Goal: Transaction & Acquisition: Purchase product/service

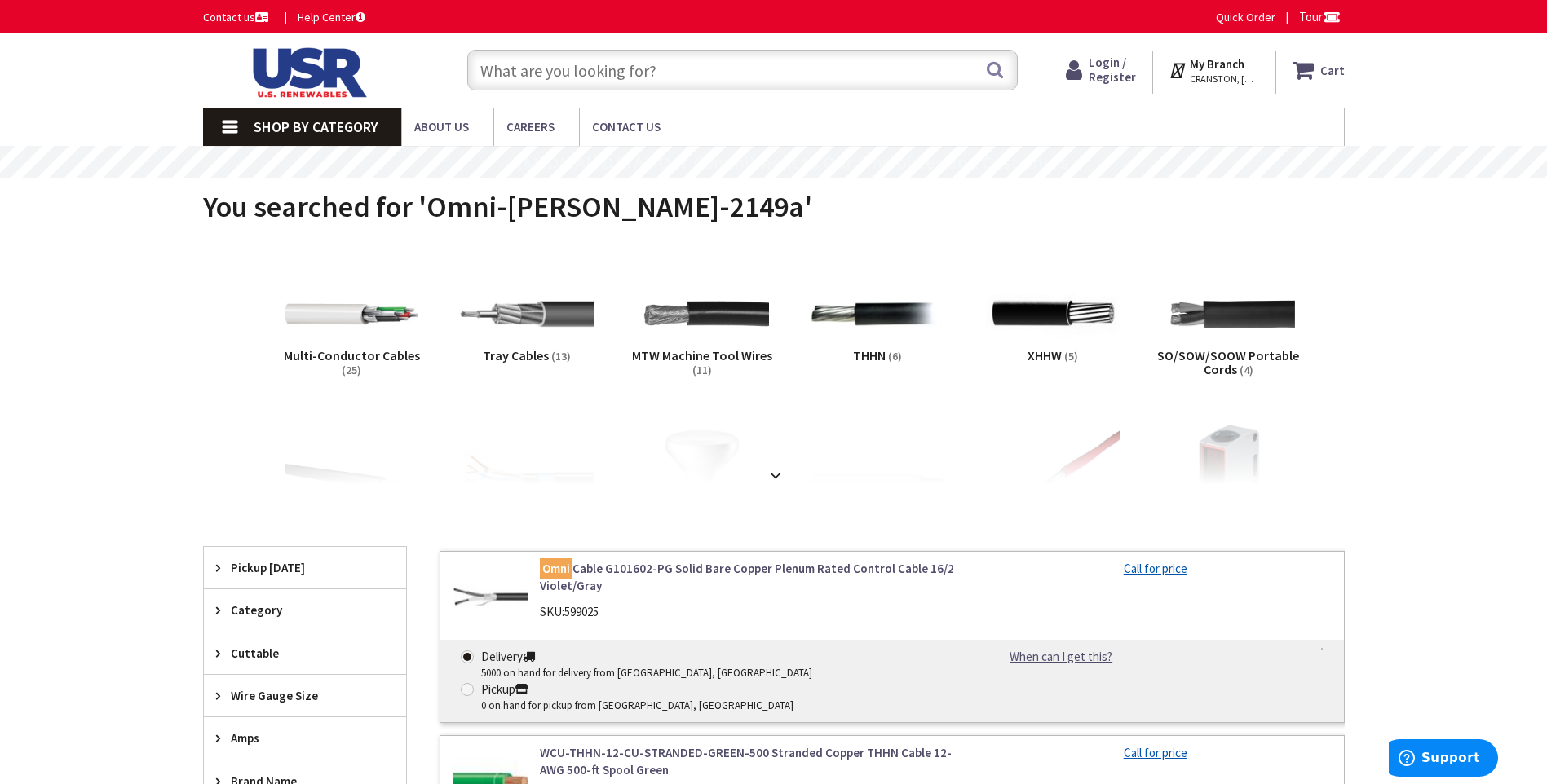
click at [534, 75] on input "text" at bounding box center [743, 70] width 551 height 41
click at [1223, 66] on strong "My Branch" at bounding box center [1218, 64] width 55 height 16
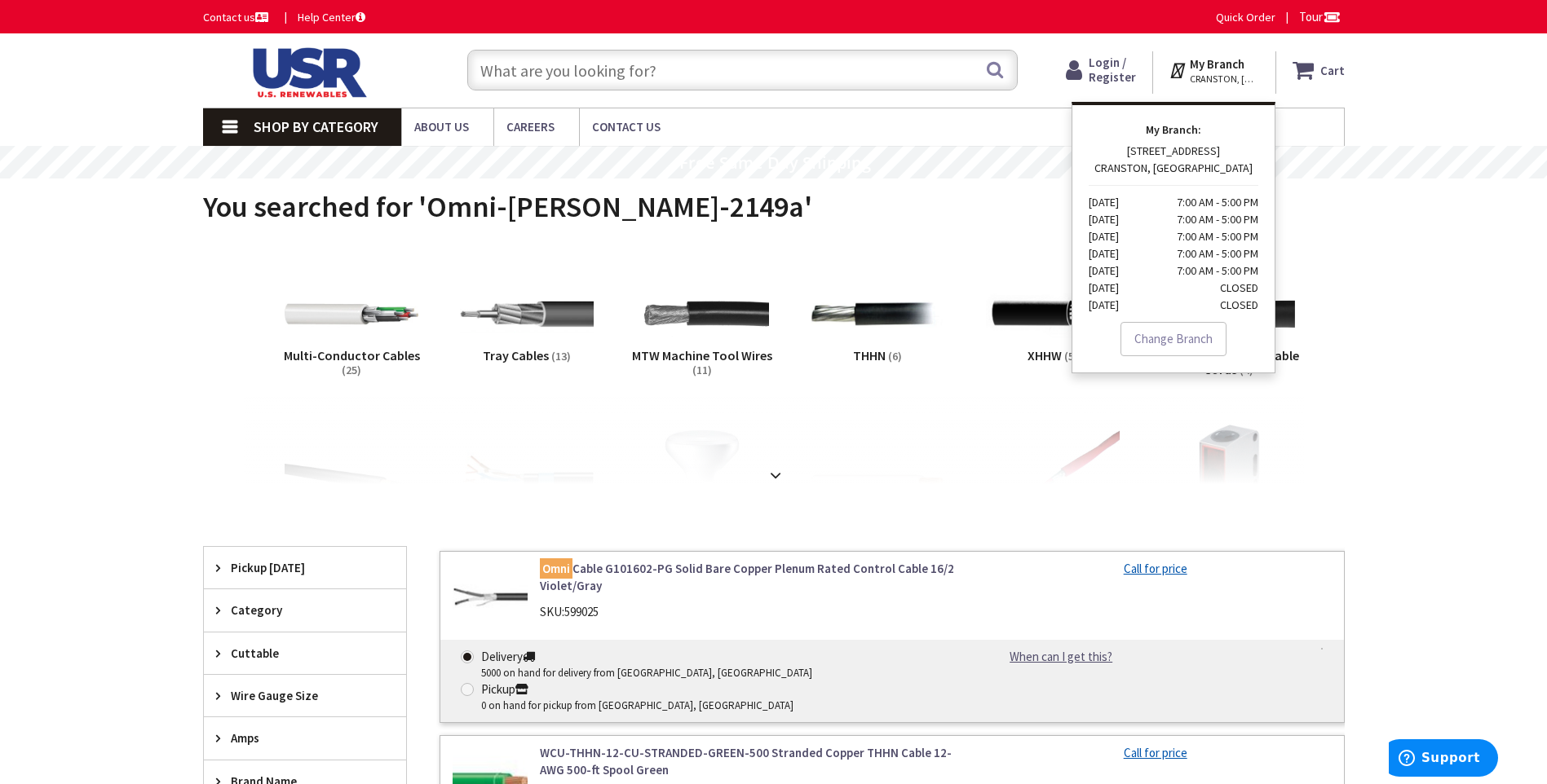
click at [1245, 77] on span "CRANSTON, [GEOGRAPHIC_DATA]" at bounding box center [1224, 79] width 69 height 13
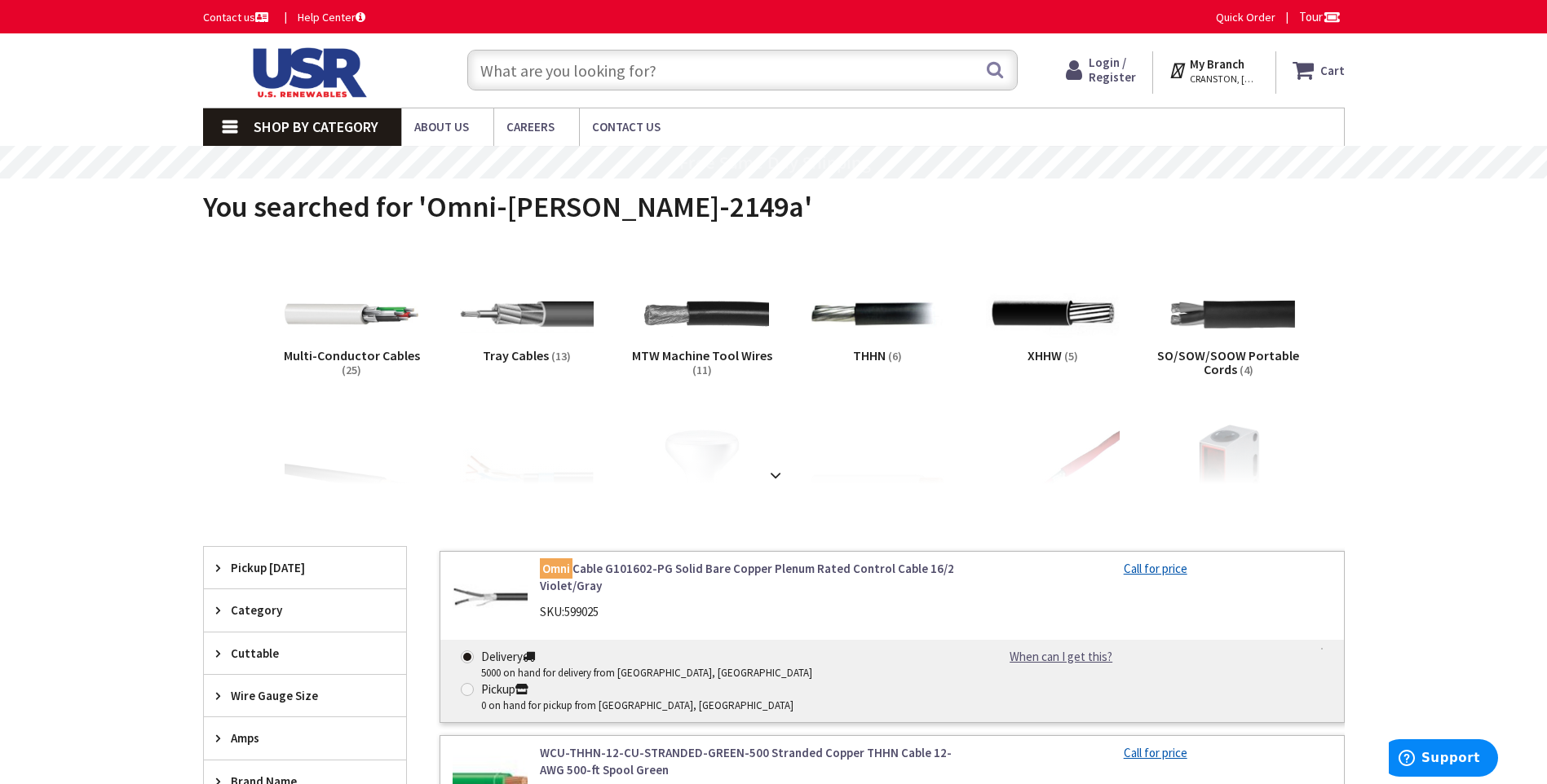
click at [1244, 63] on strong "My Branch" at bounding box center [1218, 64] width 55 height 16
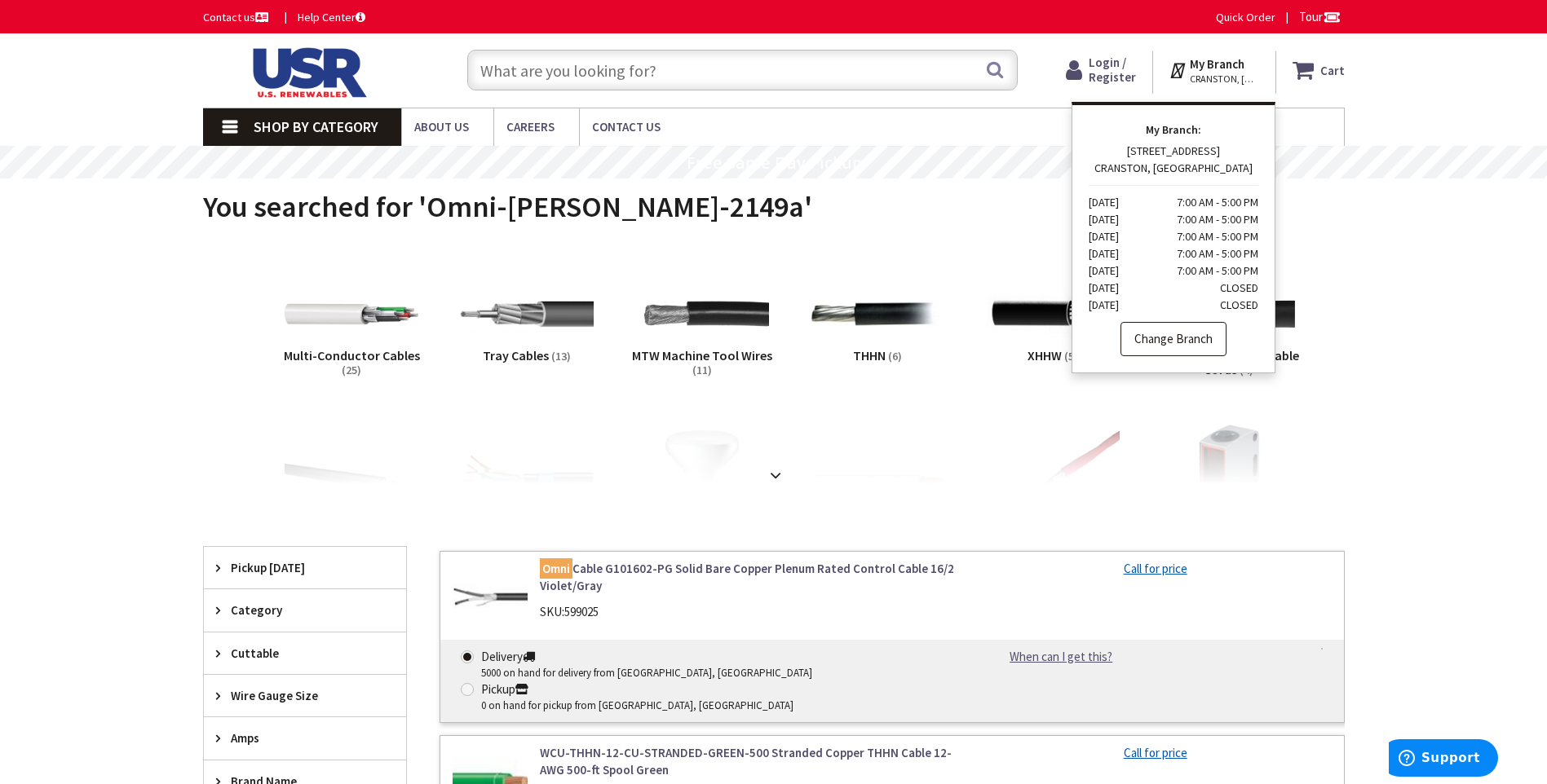
click at [1183, 338] on link "Change Branch" at bounding box center [1174, 339] width 106 height 34
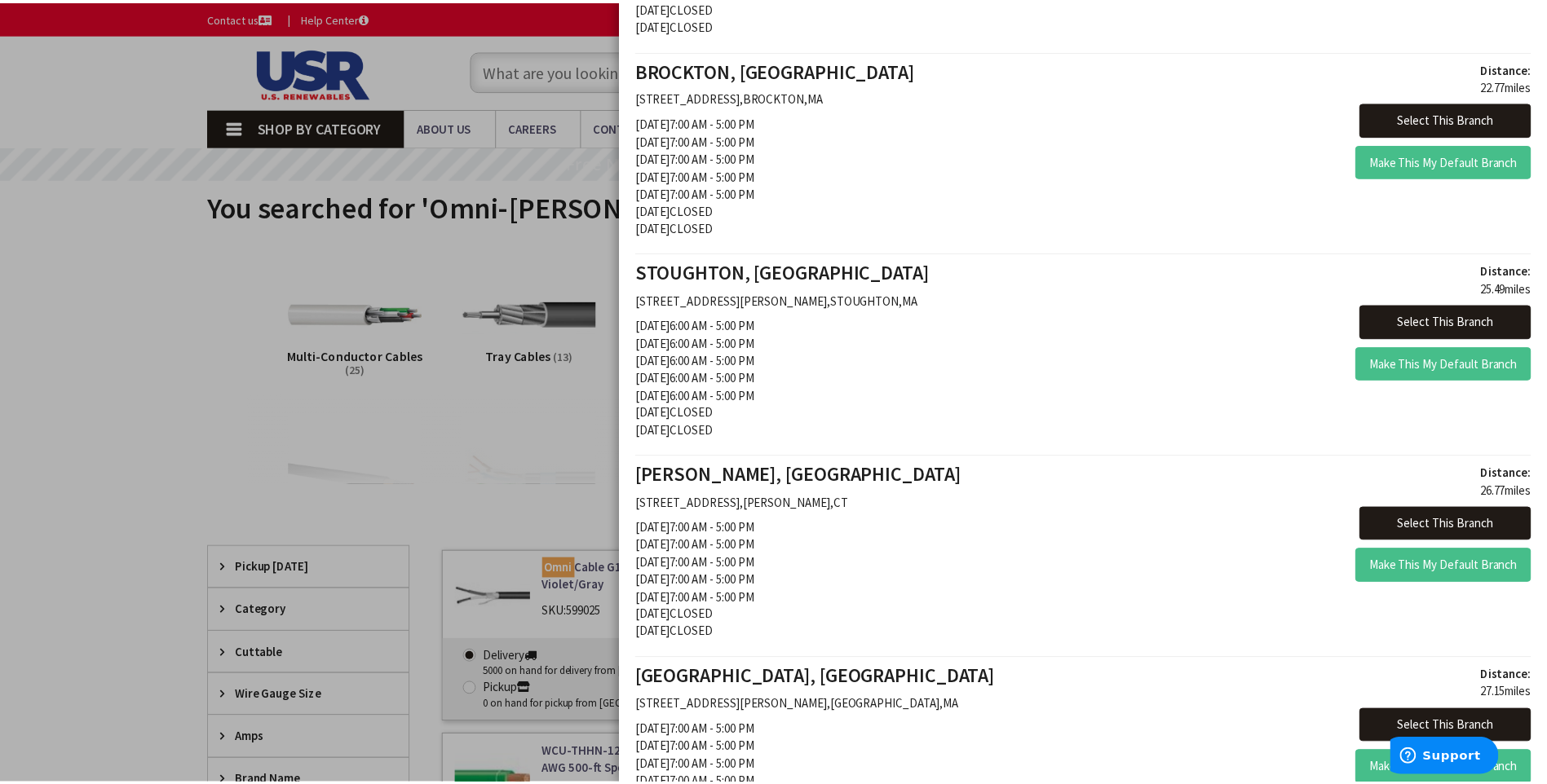
scroll to position [1386, 0]
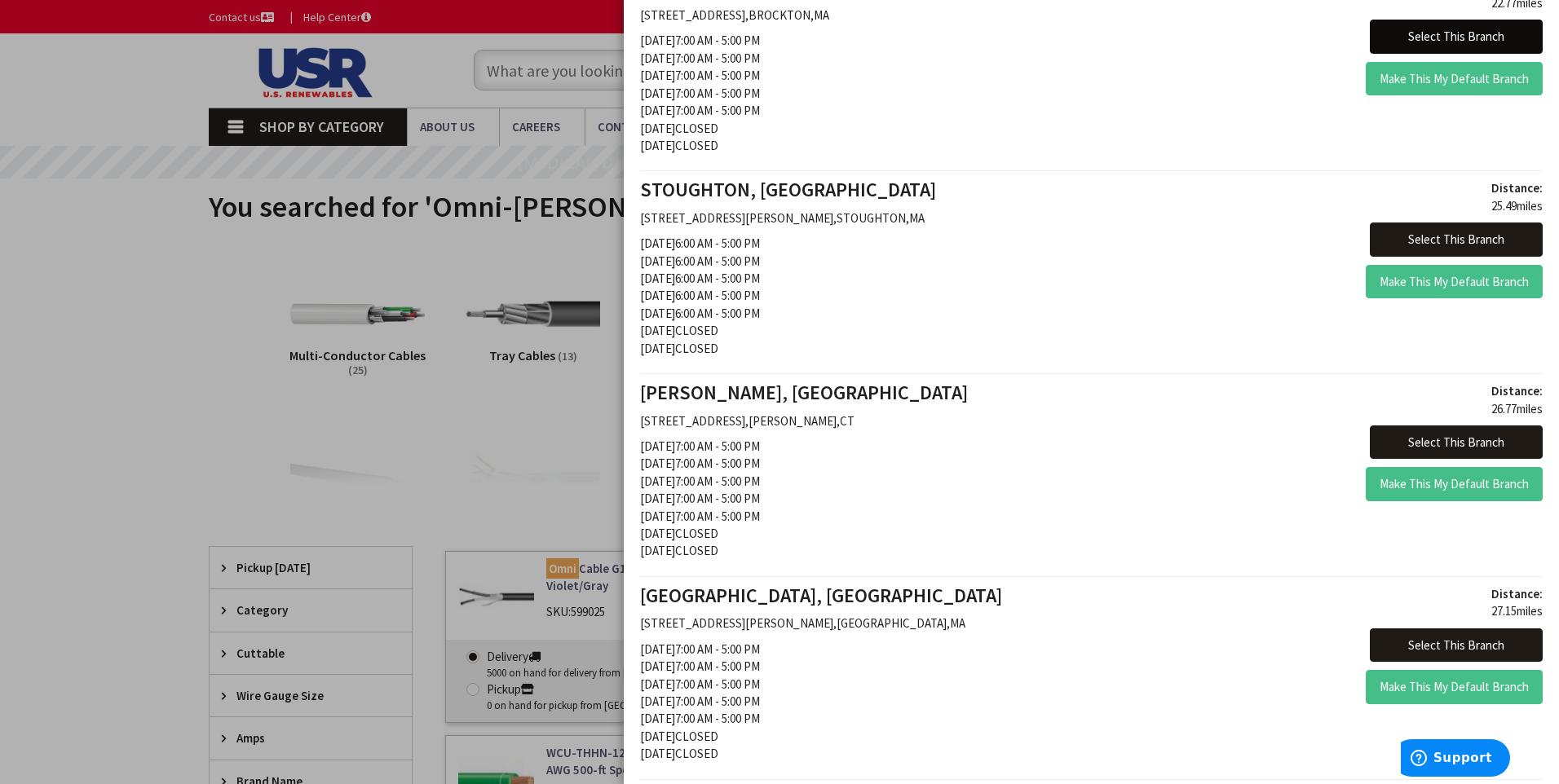
click at [1371, 43] on button "Select This Branch" at bounding box center [1456, 36] width 172 height 34
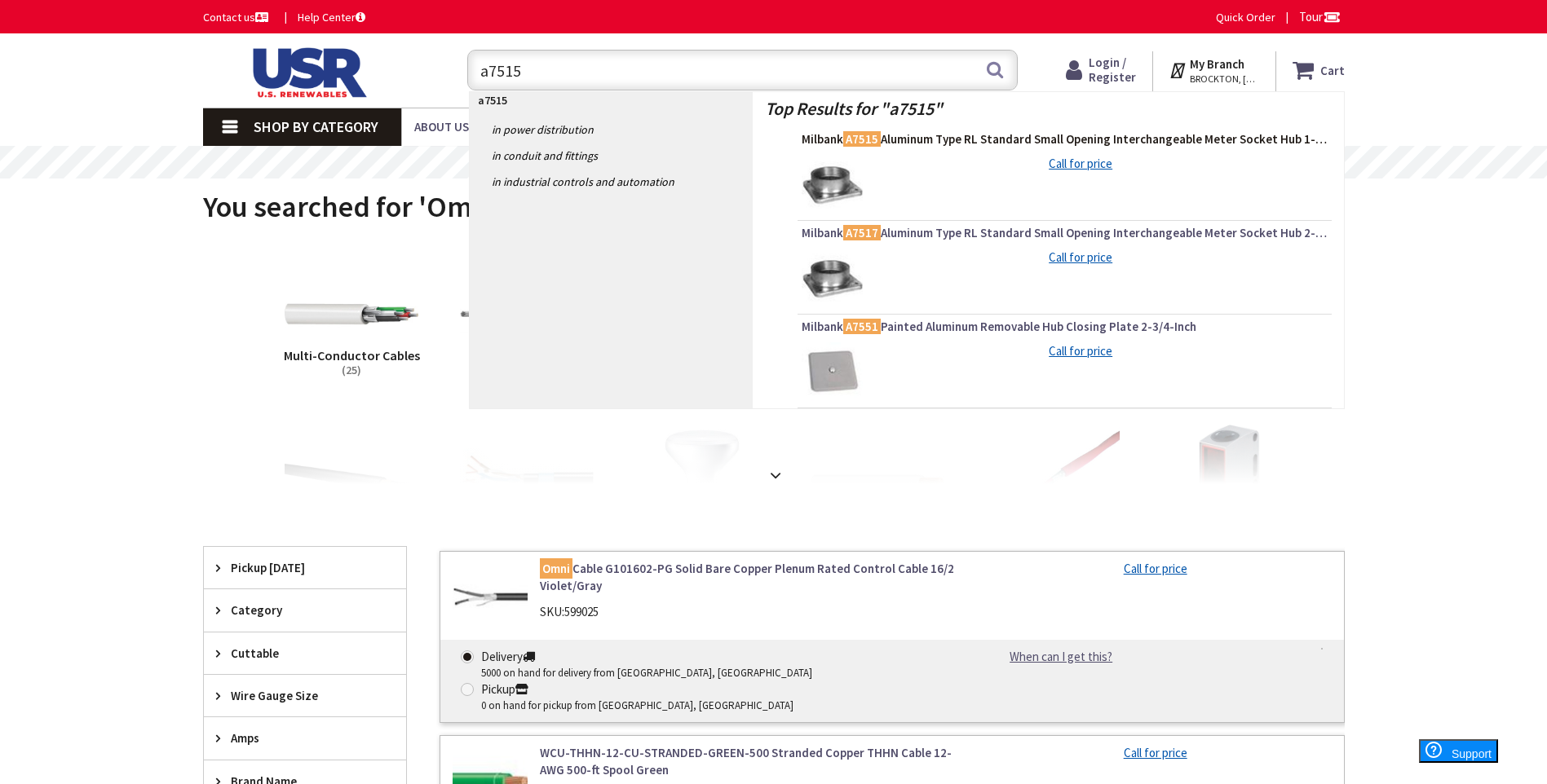
type input "a7515"
type input "[GEOGRAPHIC_DATA], [GEOGRAPHIC_DATA]"
click at [1014, 142] on span "Milbank A7515 Aluminum Type RL Standard Small Opening Interchangeable Meter Soc…" at bounding box center [1064, 140] width 526 height 17
